Goal: Navigation & Orientation: Find specific page/section

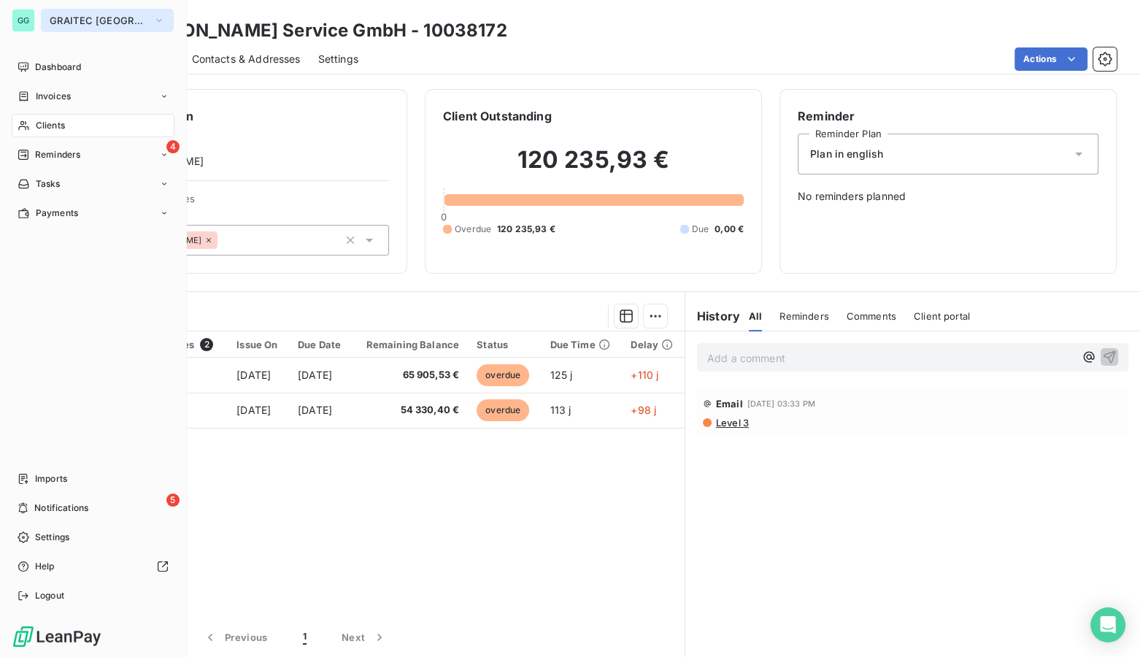
click at [87, 18] on span "GRAITEC [GEOGRAPHIC_DATA]" at bounding box center [99, 21] width 98 height 12
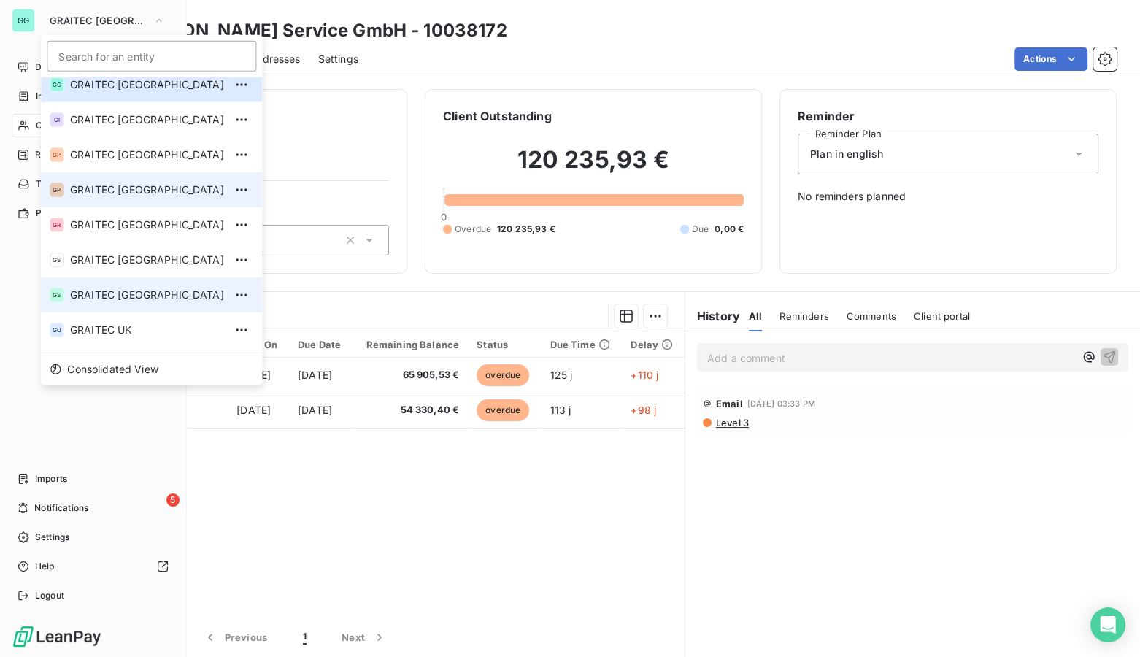
scroll to position [144, 0]
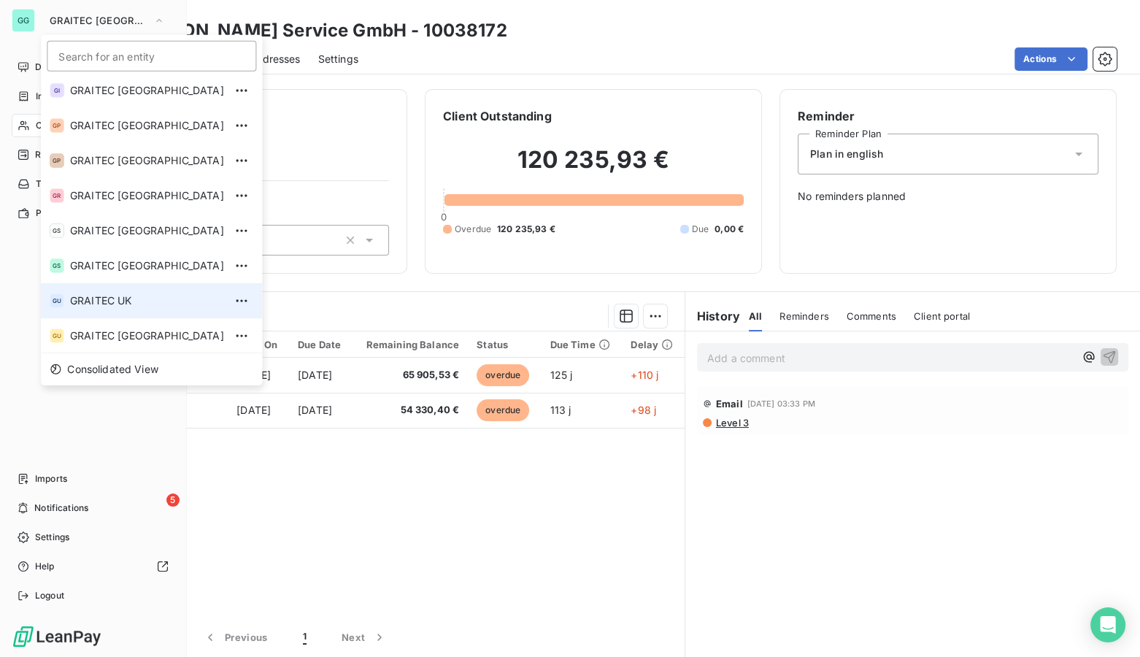
click at [89, 290] on li "GU GRAITEC [GEOGRAPHIC_DATA]" at bounding box center [151, 300] width 221 height 35
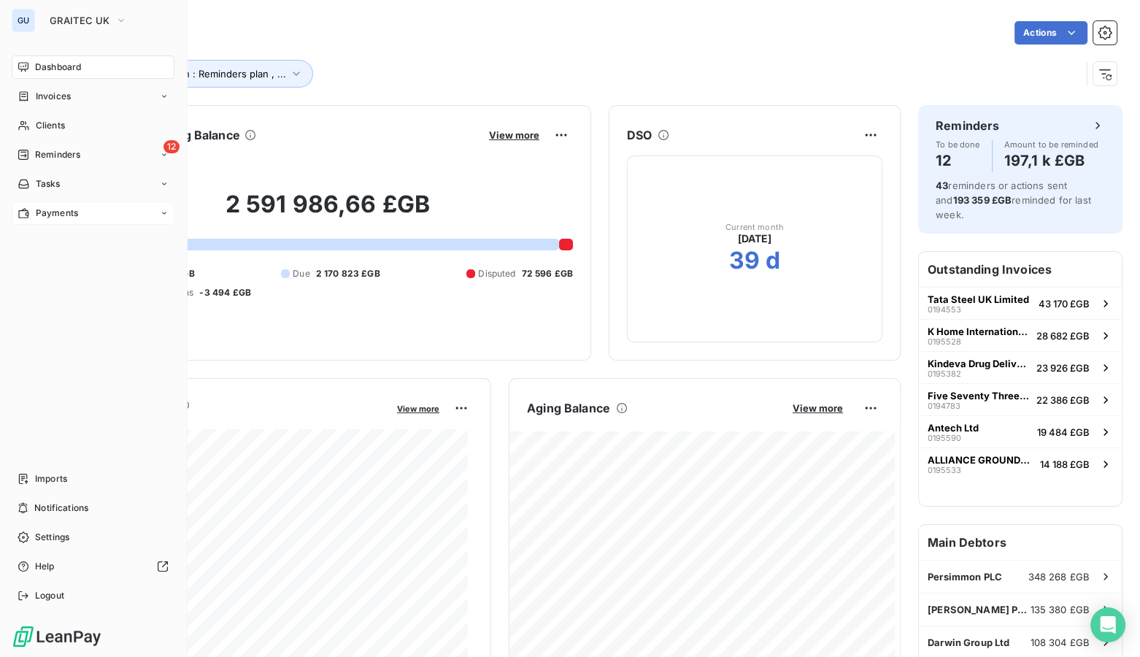
click at [70, 207] on span "Payments" at bounding box center [57, 213] width 42 height 13
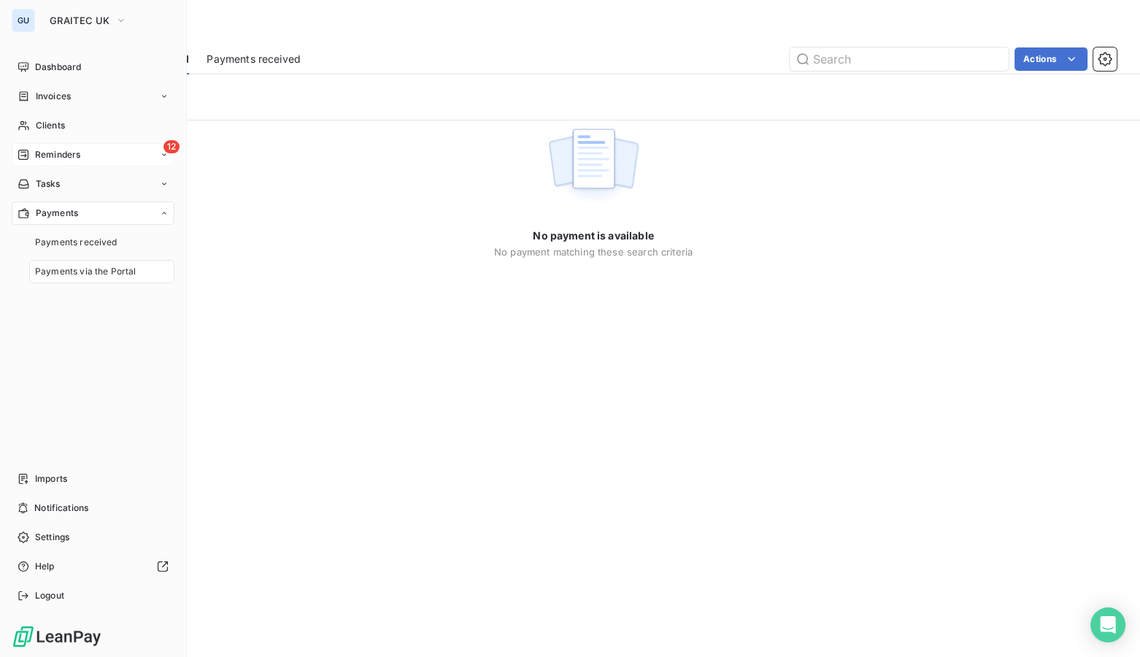
click at [66, 147] on div "12 Reminders" at bounding box center [93, 154] width 163 height 23
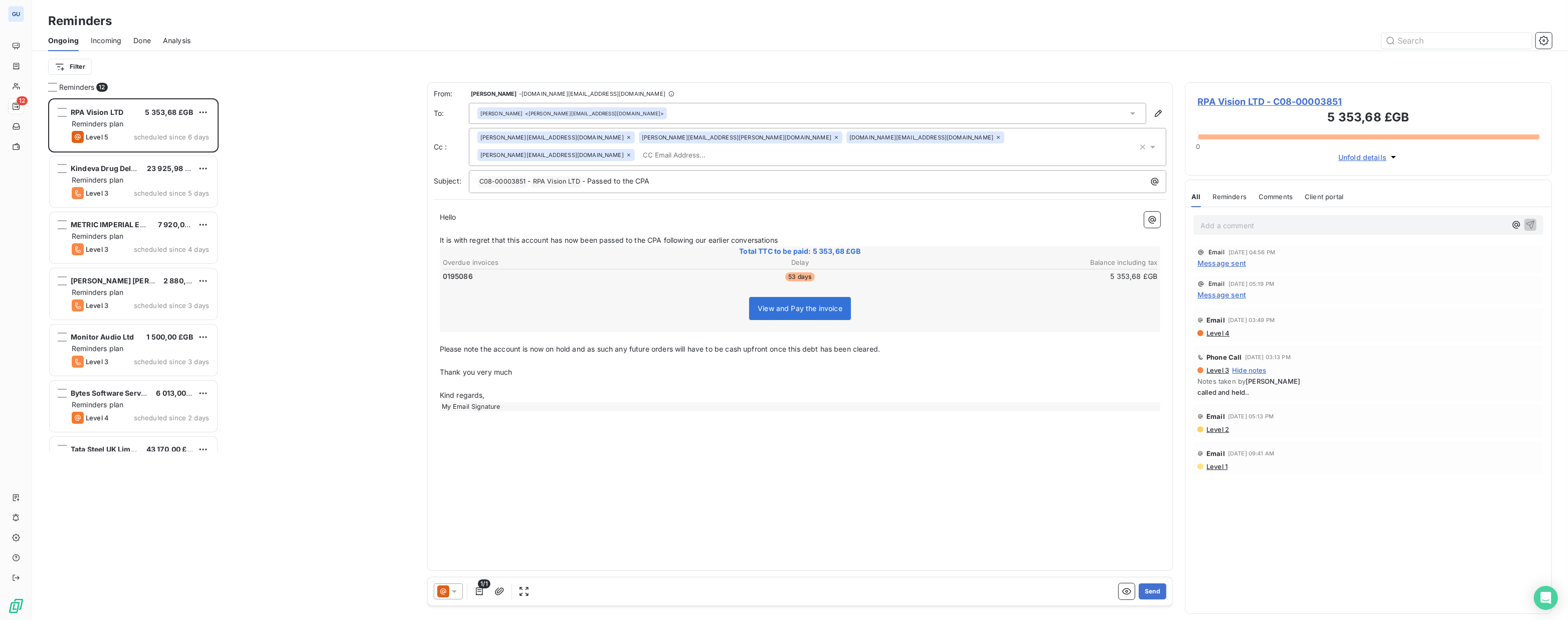
scroll to position [515, 360]
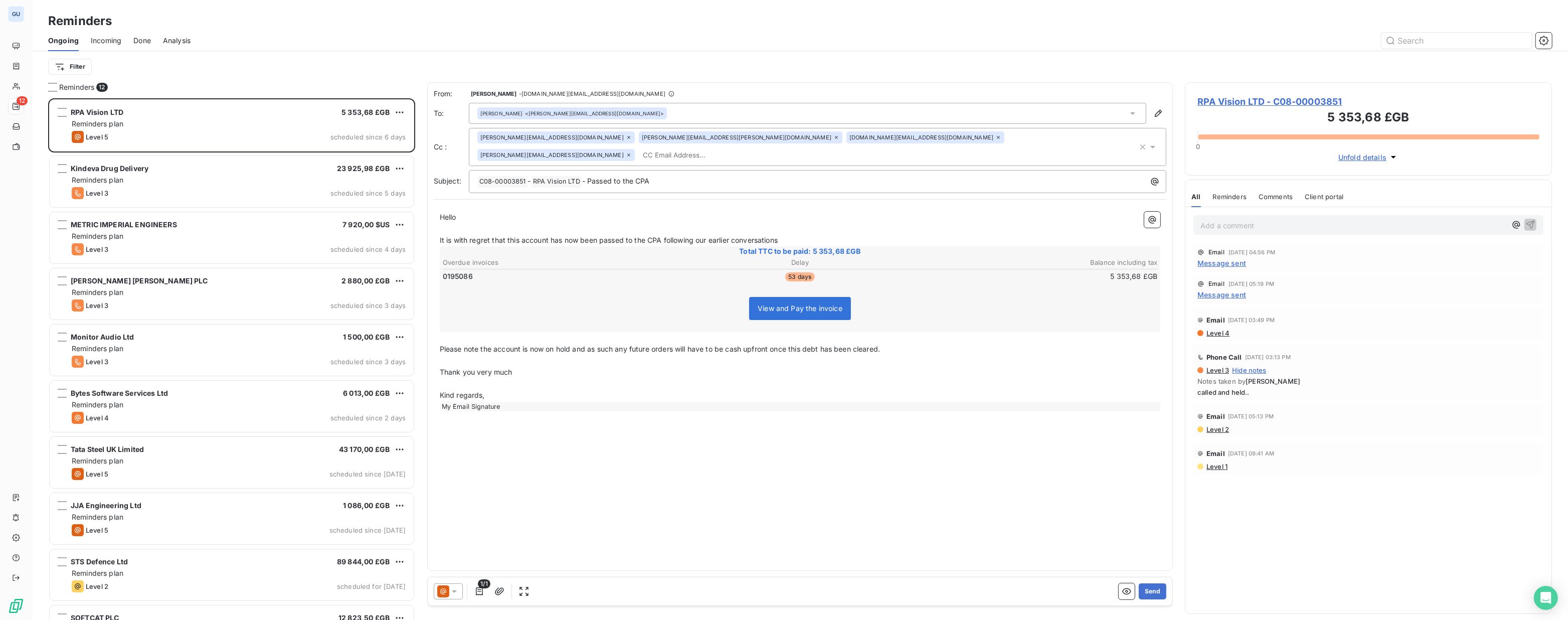
click at [104, 45] on span "Incoming" at bounding box center [106, 41] width 31 height 10
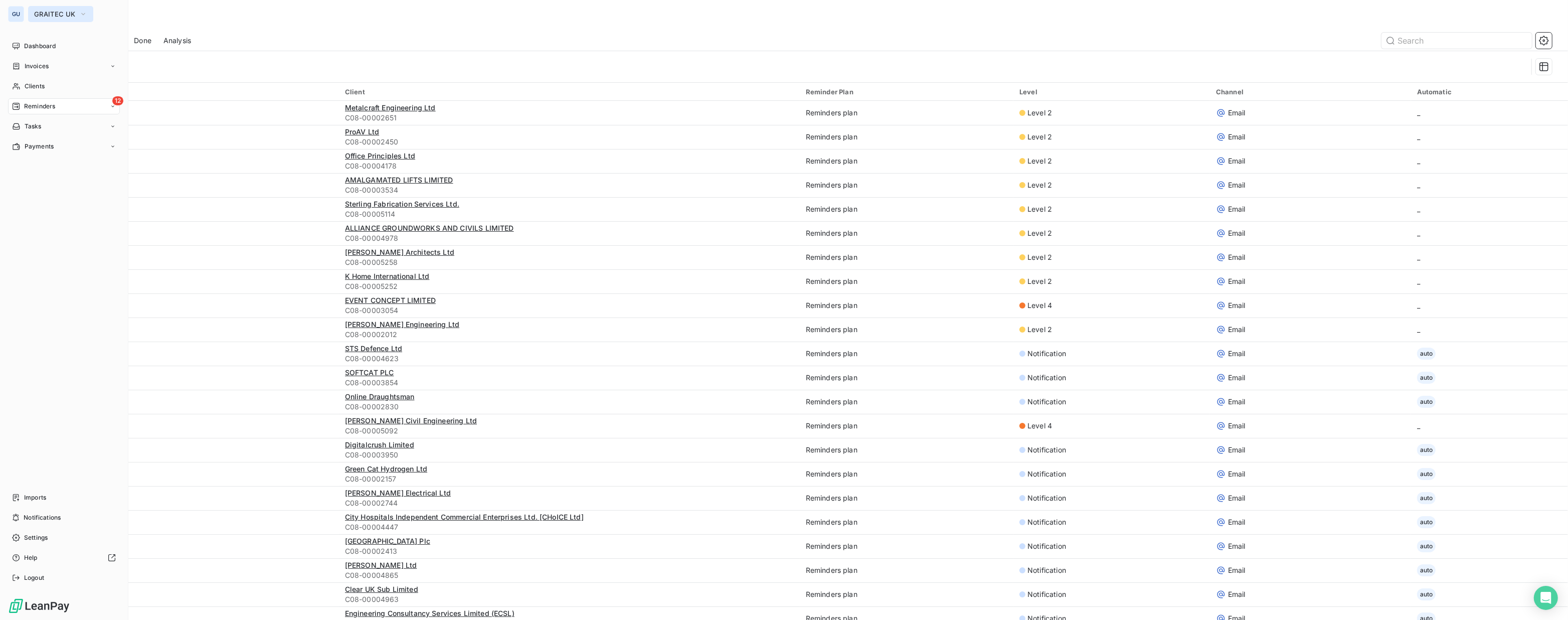
click at [62, 10] on span "GRAITEC UK" at bounding box center [55, 14] width 41 height 8
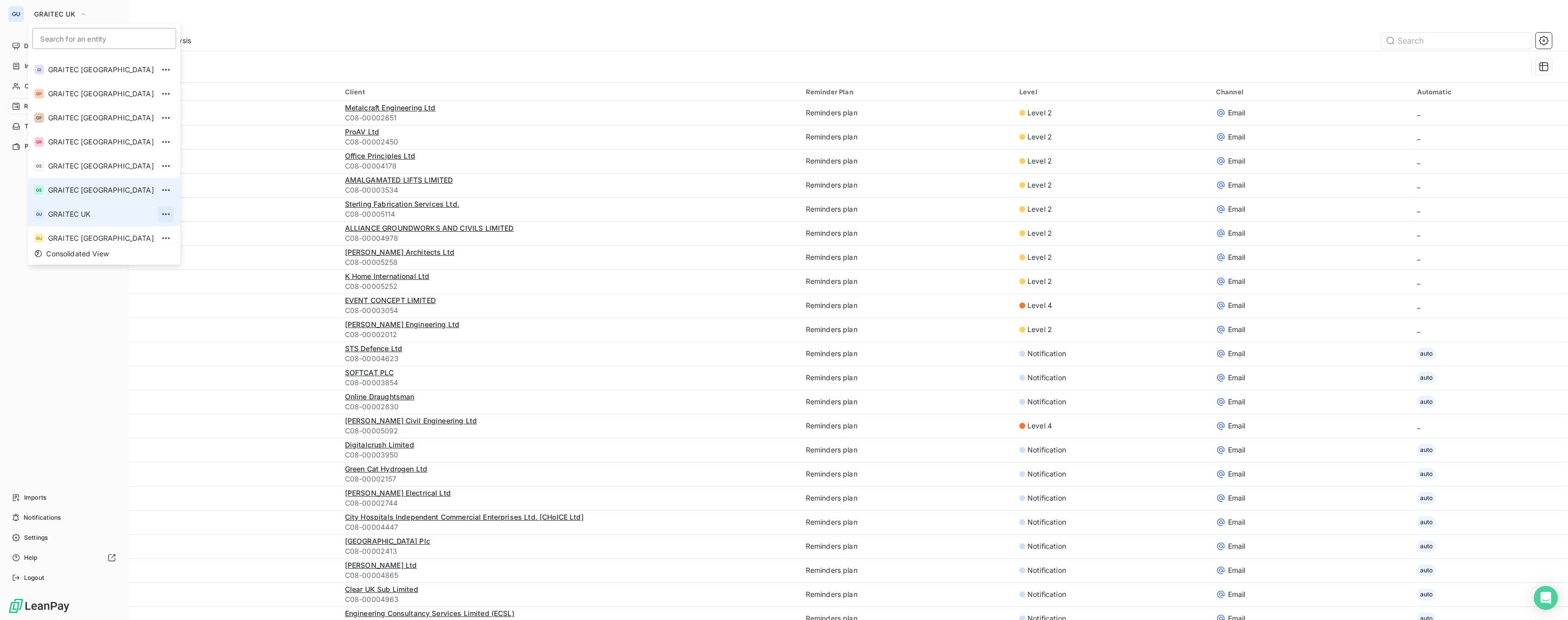
scroll to position [99, 0]
click at [80, 131] on span "GRAITEC [GEOGRAPHIC_DATA]" at bounding box center [101, 134] width 106 height 10
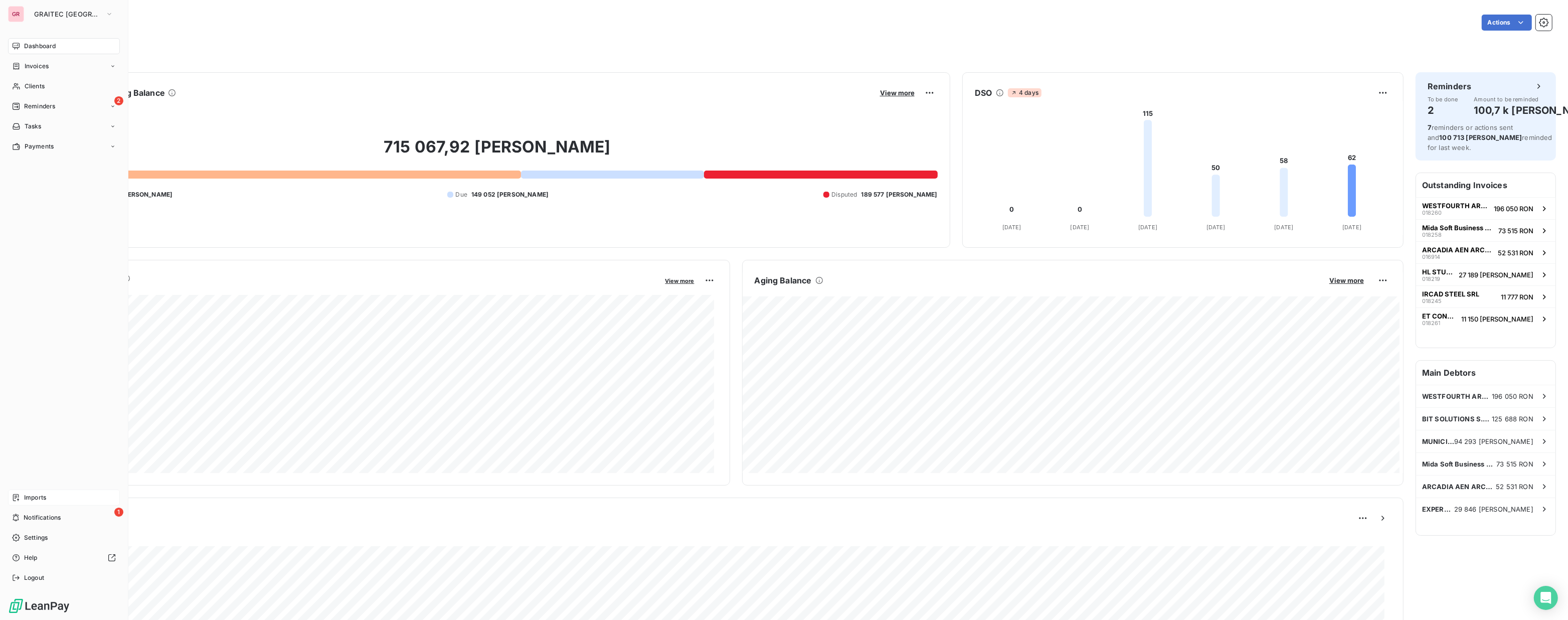
click at [26, 451] on span "Imports" at bounding box center [35, 497] width 22 height 9
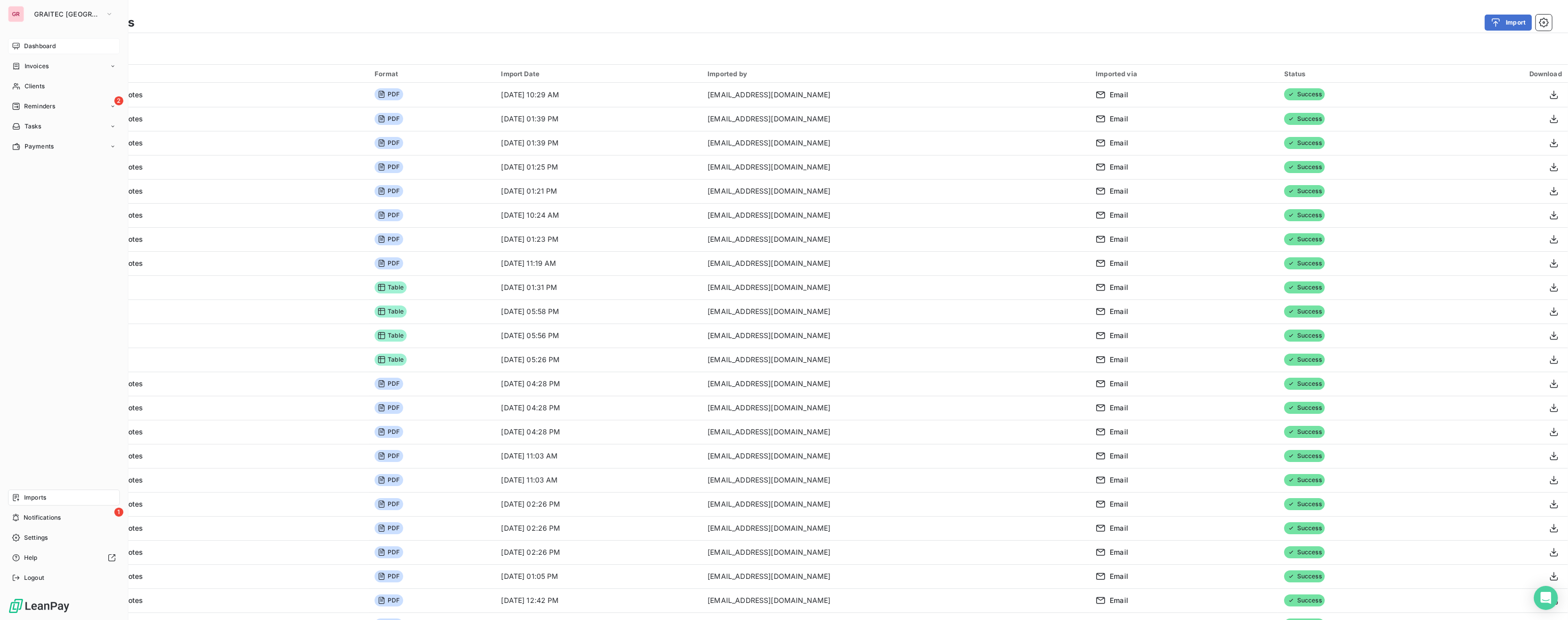
click at [47, 43] on span "Dashboard" at bounding box center [40, 46] width 32 height 9
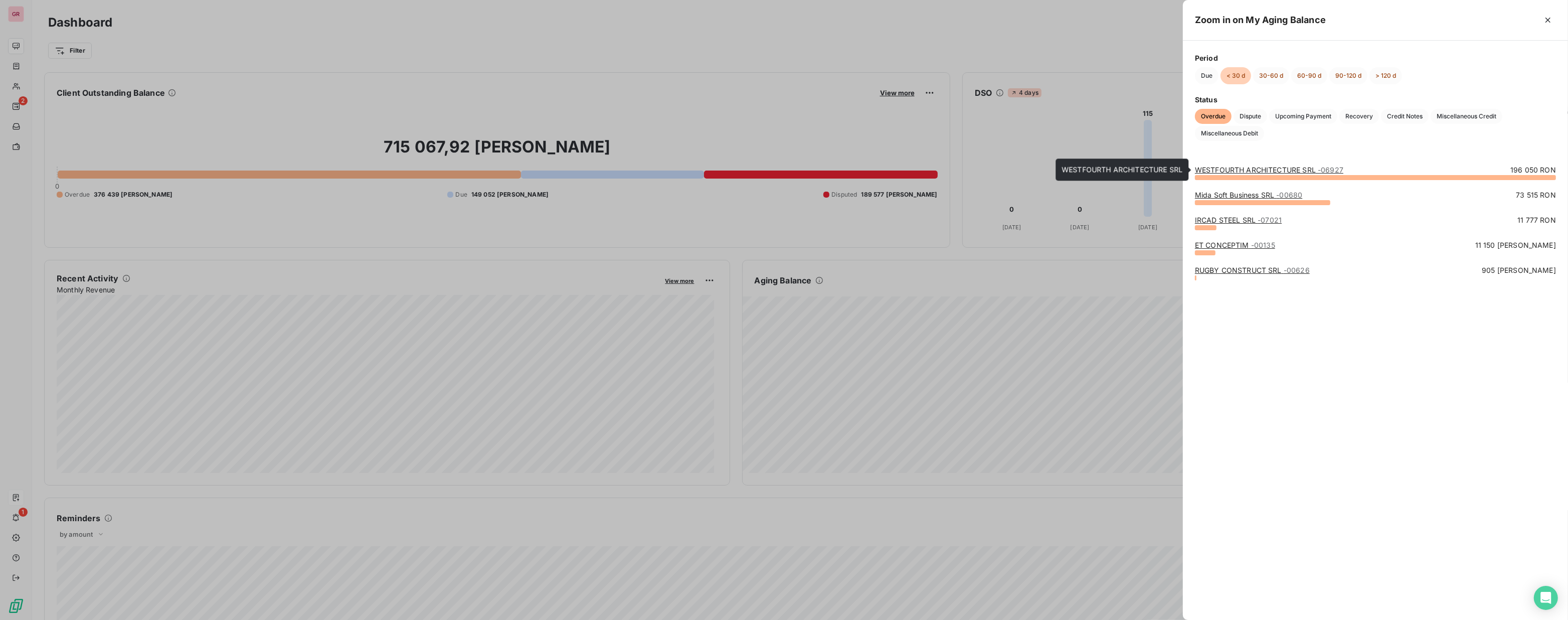
click at [783, 168] on link "WESTFOURTH ARCHITECTURE SRL - 06927" at bounding box center [1269, 170] width 148 height 8
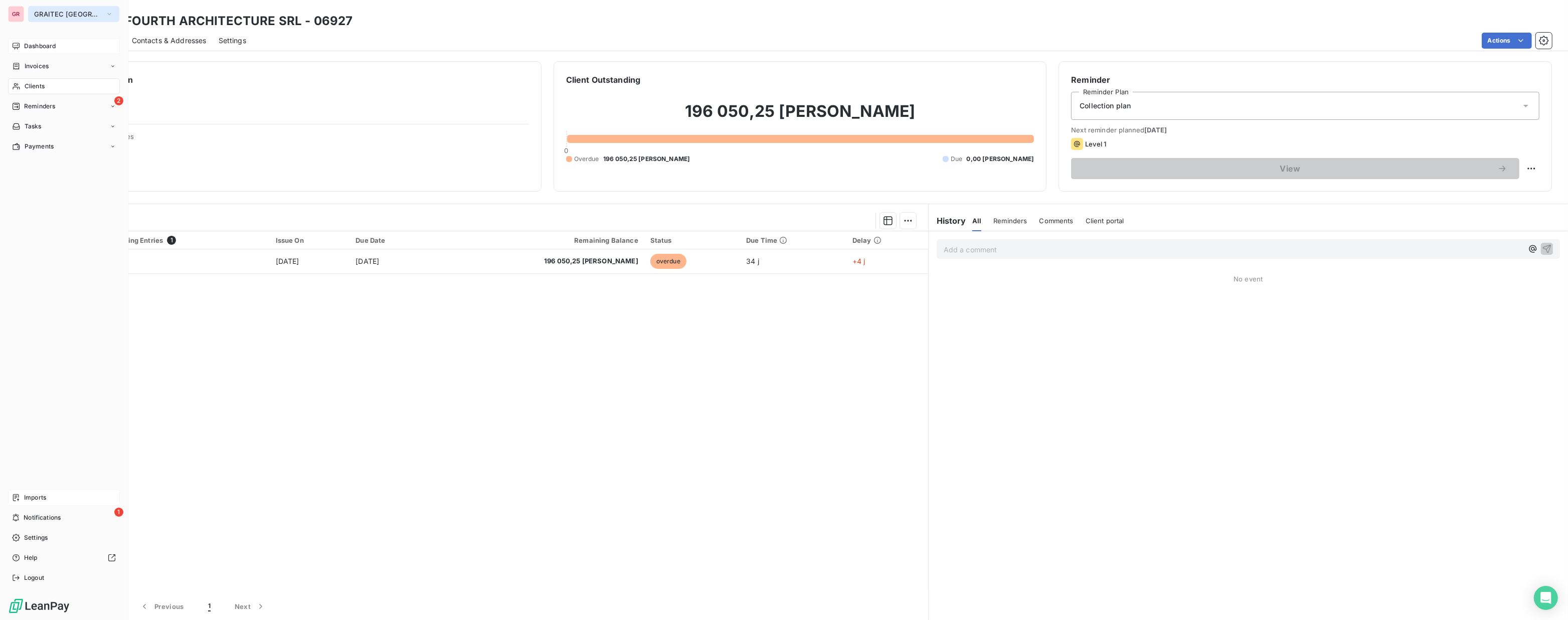
click at [45, 10] on span "GRAITEC [GEOGRAPHIC_DATA]" at bounding box center [68, 14] width 67 height 8
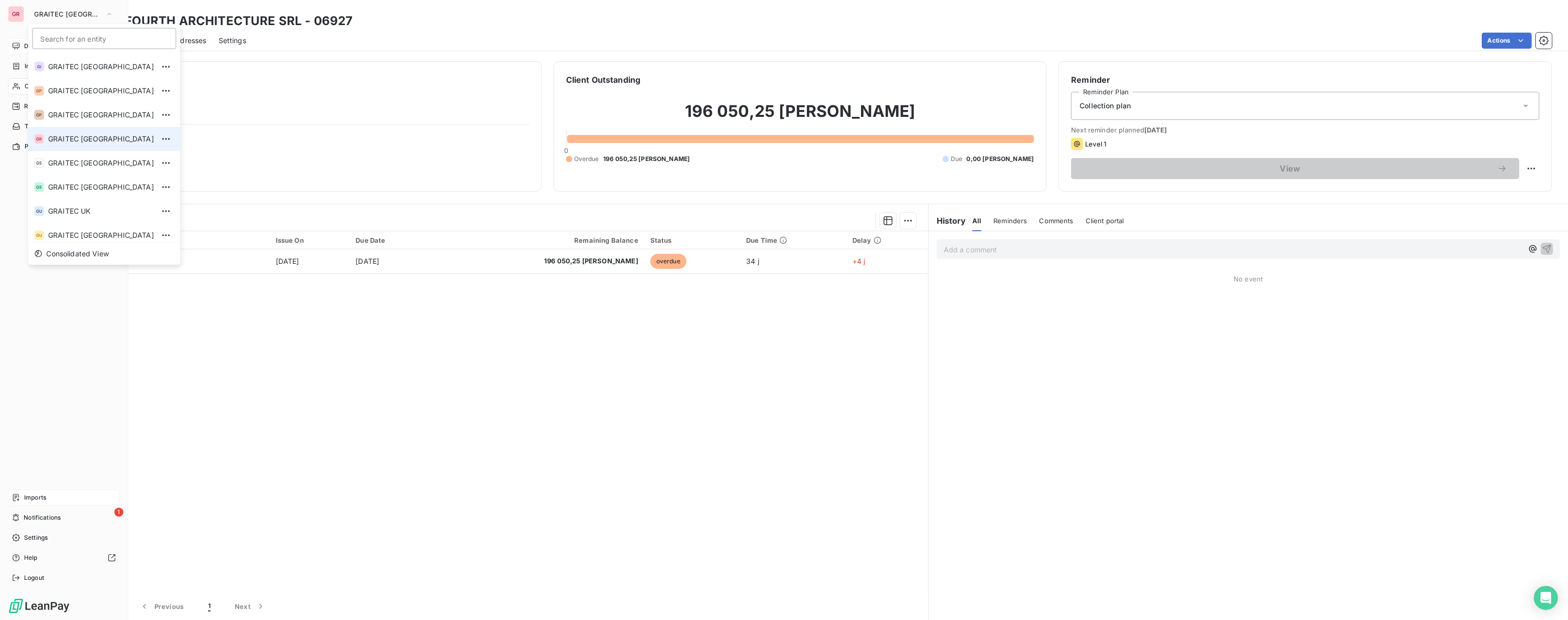
scroll to position [99, 0]
click at [80, 391] on div "Dashboard Invoices Clients 2 Reminders Tasks Payments Imports 1 Notifications S…" at bounding box center [64, 311] width 112 height 548
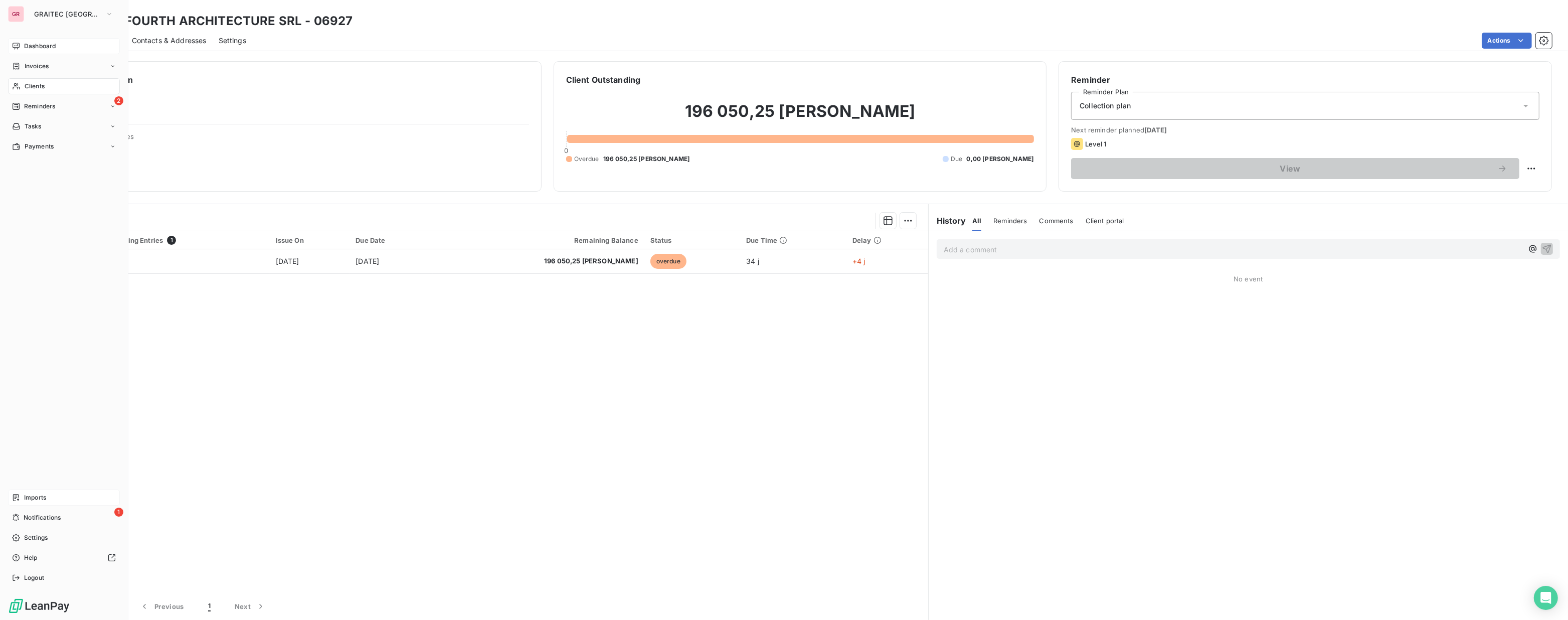
click at [32, 48] on span "Dashboard" at bounding box center [40, 46] width 32 height 9
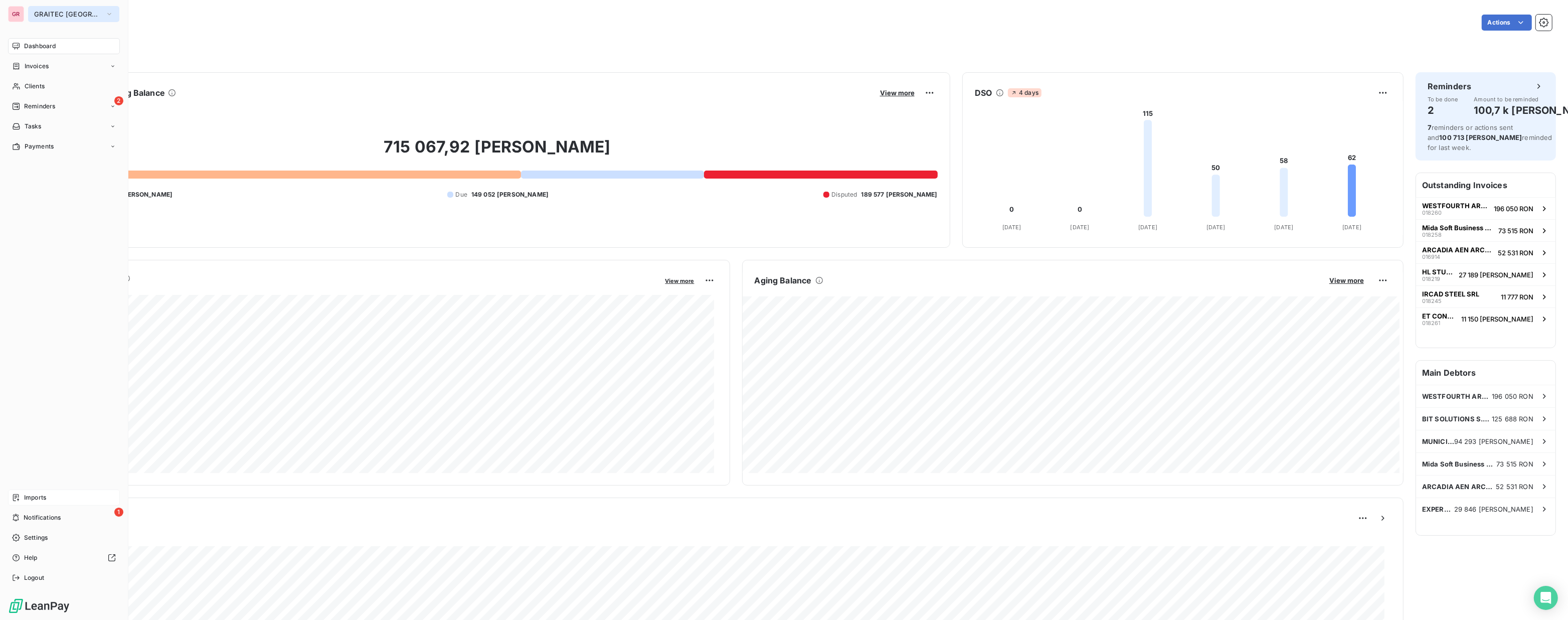
click at [71, 16] on span "GRAITEC [GEOGRAPHIC_DATA]" at bounding box center [68, 14] width 67 height 8
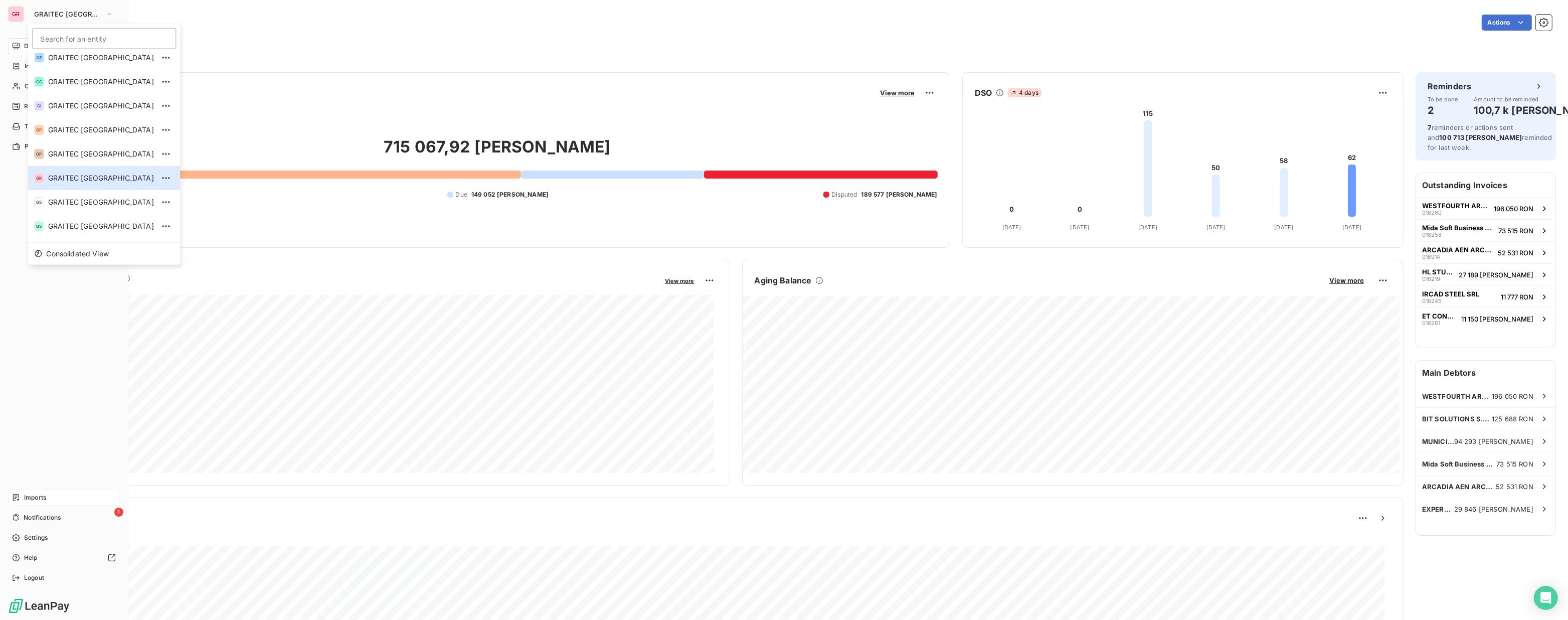
scroll to position [99, 0]
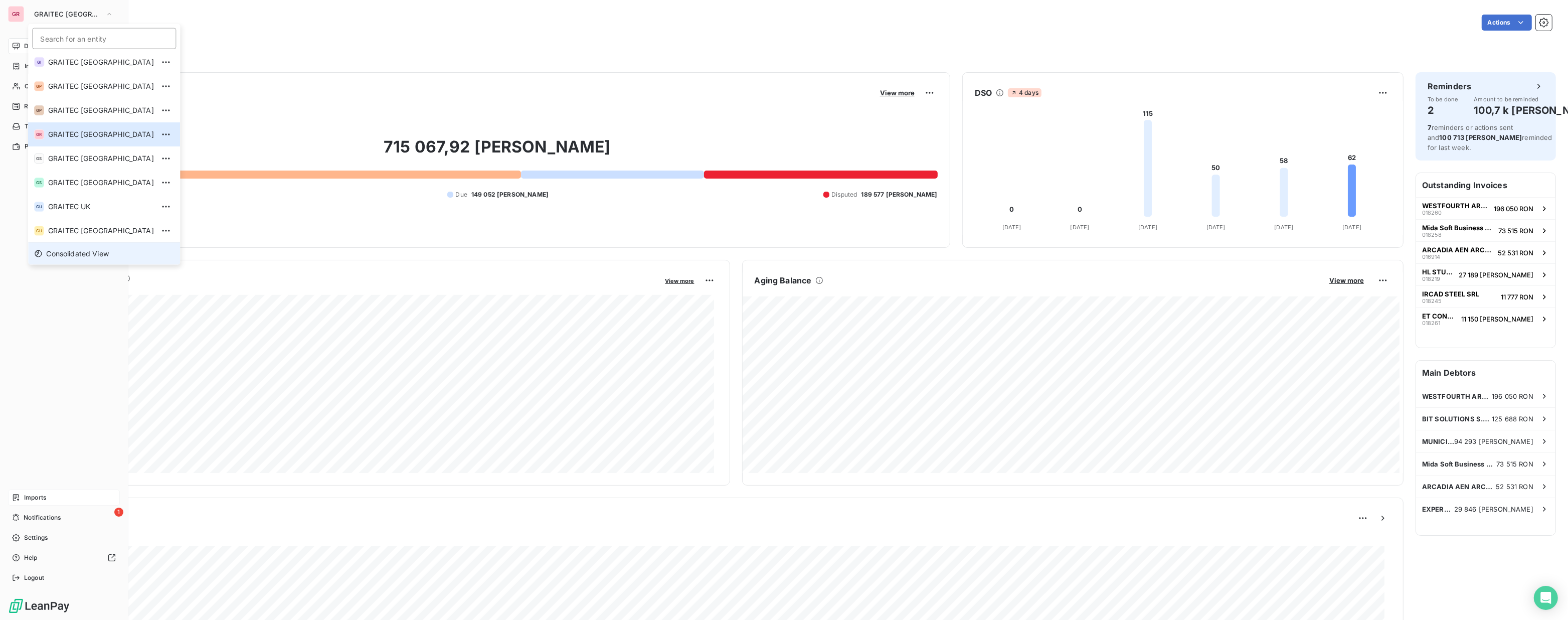
click at [77, 258] on span "Consolidated View" at bounding box center [77, 254] width 63 height 10
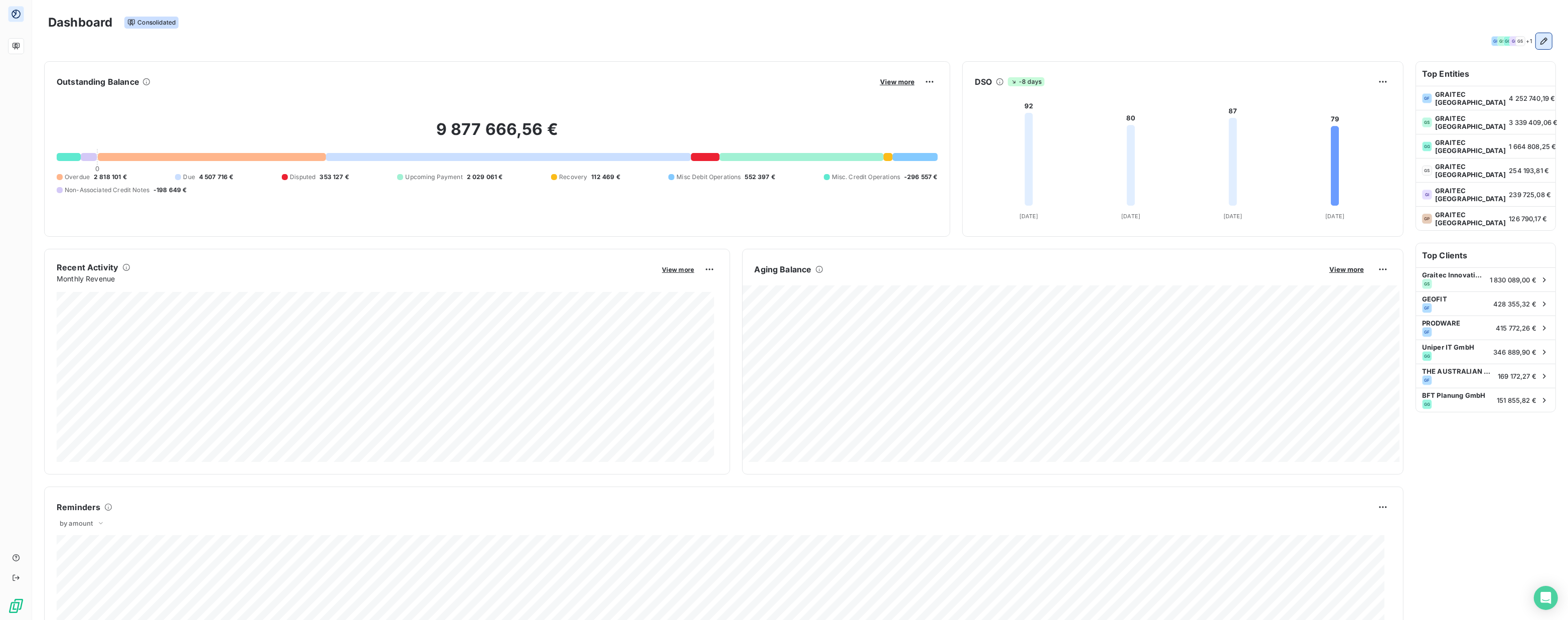
click at [783, 42] on icon "button" at bounding box center [1544, 41] width 7 height 7
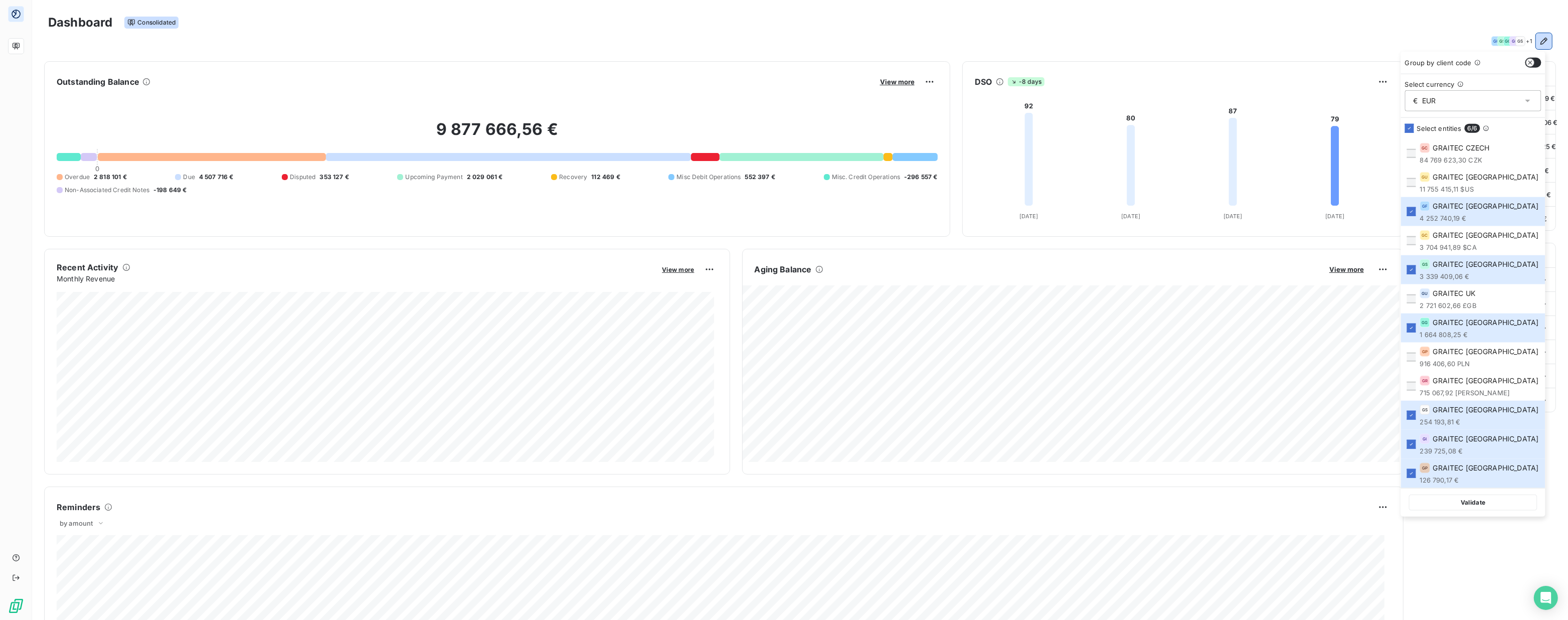
click at [783, 102] on icon at bounding box center [1527, 100] width 10 height 10
click at [783, 136] on div "$ USD" at bounding box center [1422, 140] width 22 height 10
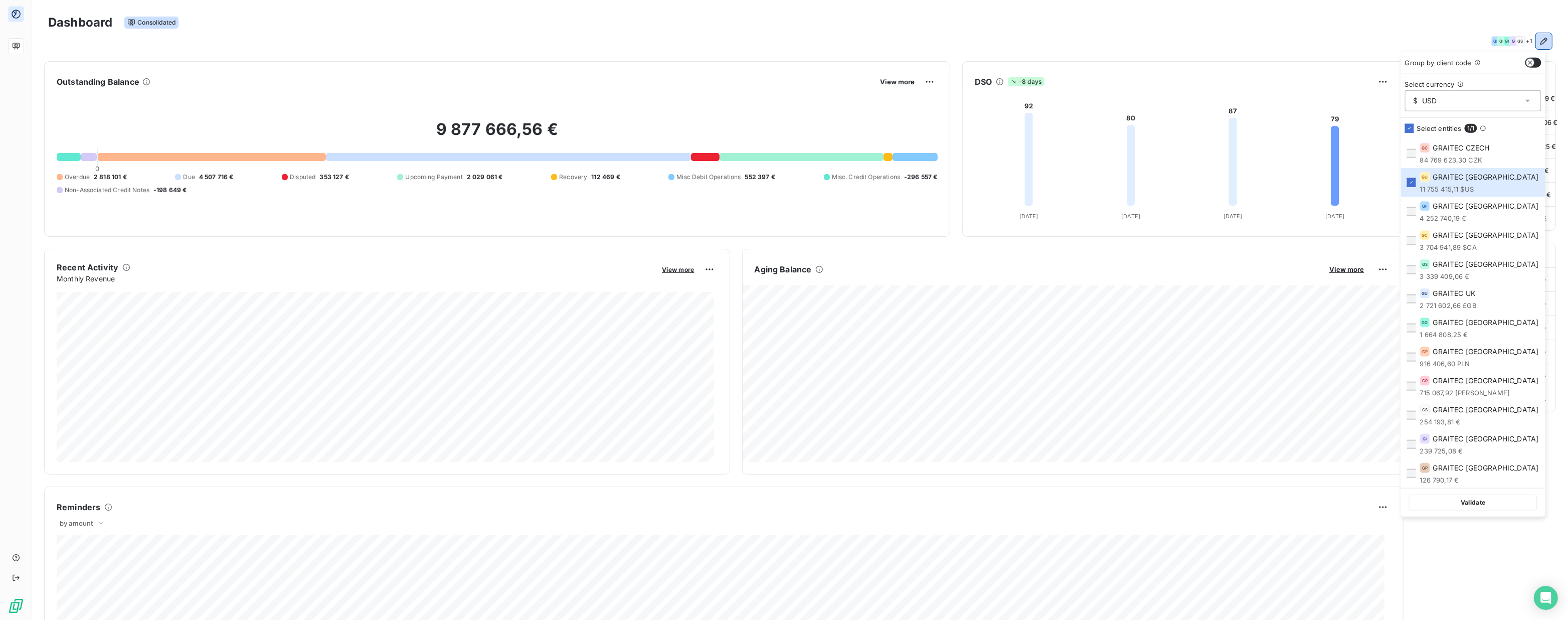
click at [783, 95] on div "$ USD" at bounding box center [1473, 100] width 136 height 21
click at [783, 188] on li "£ GBP" at bounding box center [1473, 192] width 136 height 18
click at [783, 95] on div "£ GBP" at bounding box center [1473, 100] width 136 height 21
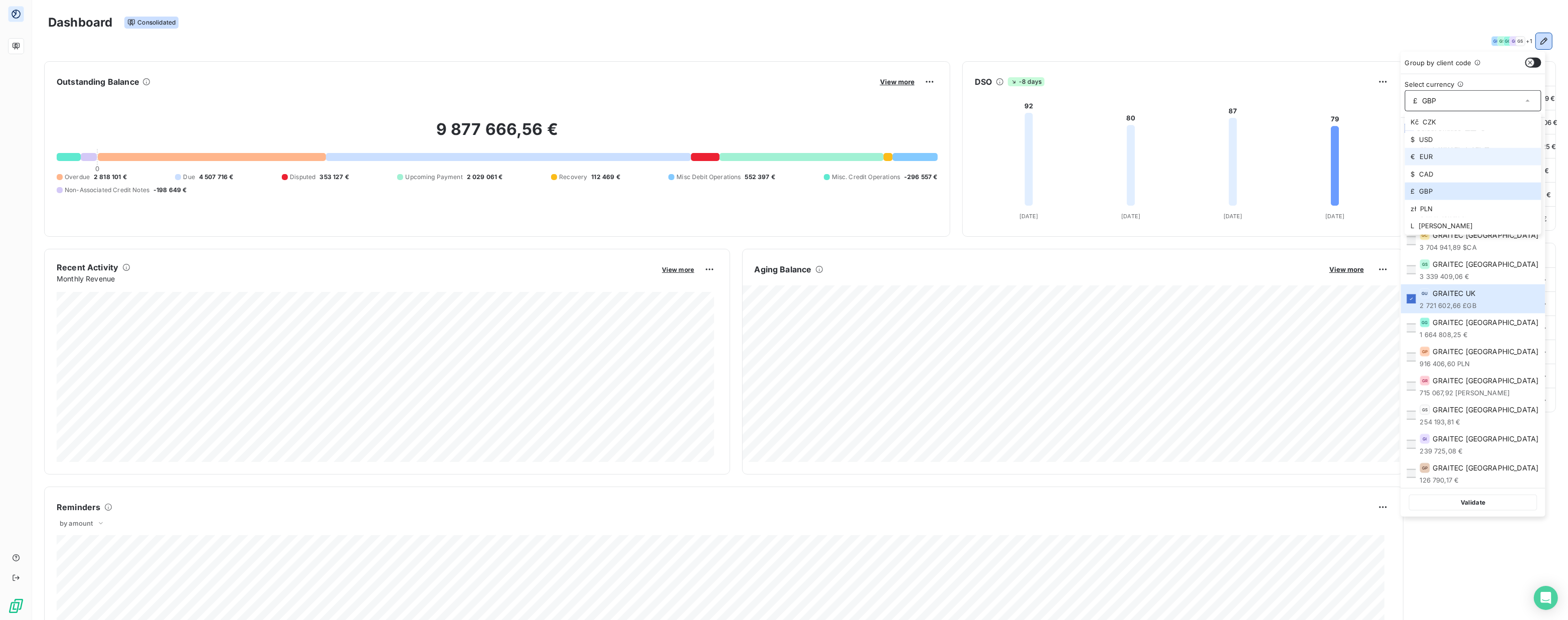
drag, startPoint x: 1431, startPoint y: 153, endPoint x: 1498, endPoint y: 216, distance: 92.0
click at [783, 153] on div "€ EUR" at bounding box center [1422, 157] width 22 height 10
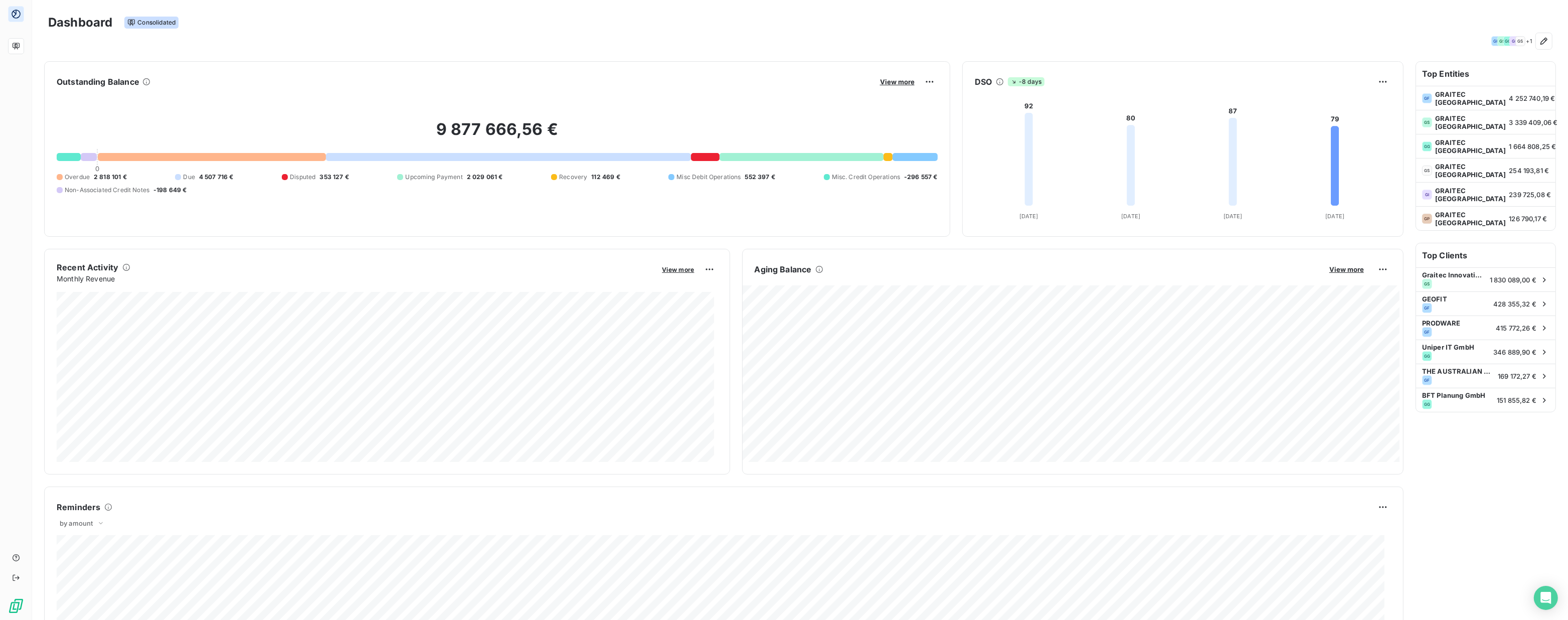
click at [605, 23] on div "Dashboard Consolidated" at bounding box center [800, 23] width 1503 height 21
click at [783, 305] on div "GF" at bounding box center [1455, 308] width 65 height 10
